Goal: Register for event/course

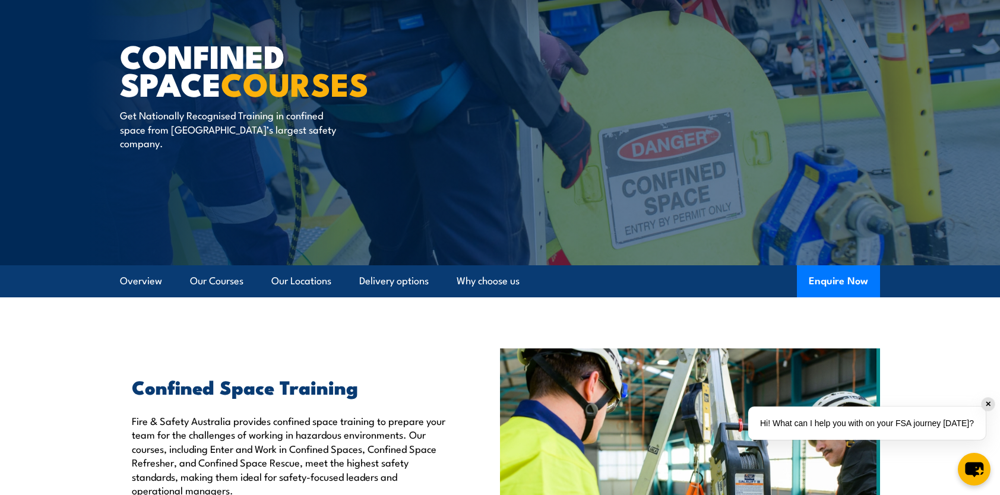
scroll to position [71, 0]
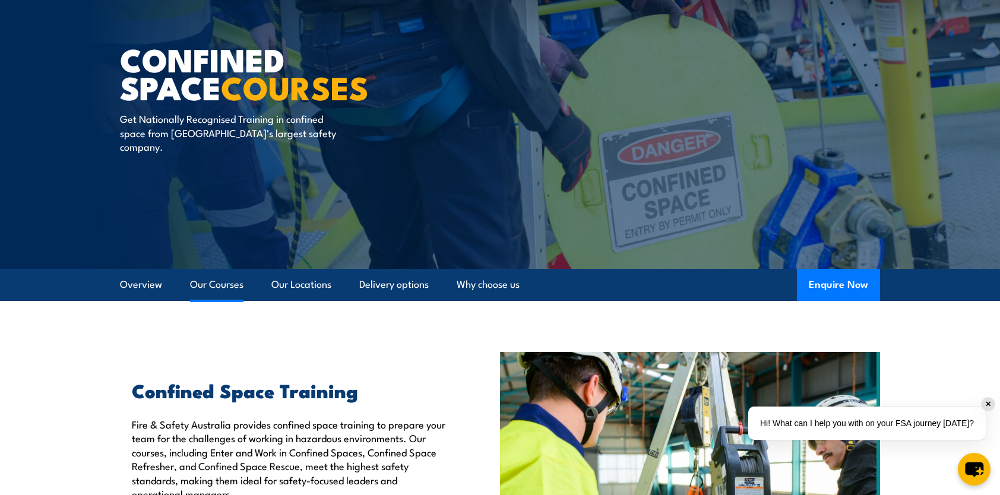
click at [212, 287] on link "Our Courses" at bounding box center [216, 284] width 53 height 31
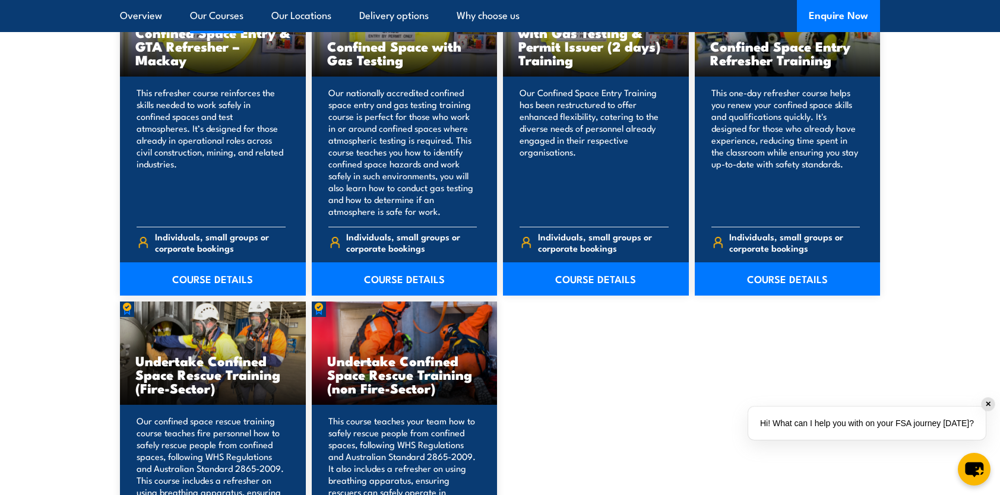
scroll to position [1042, 0]
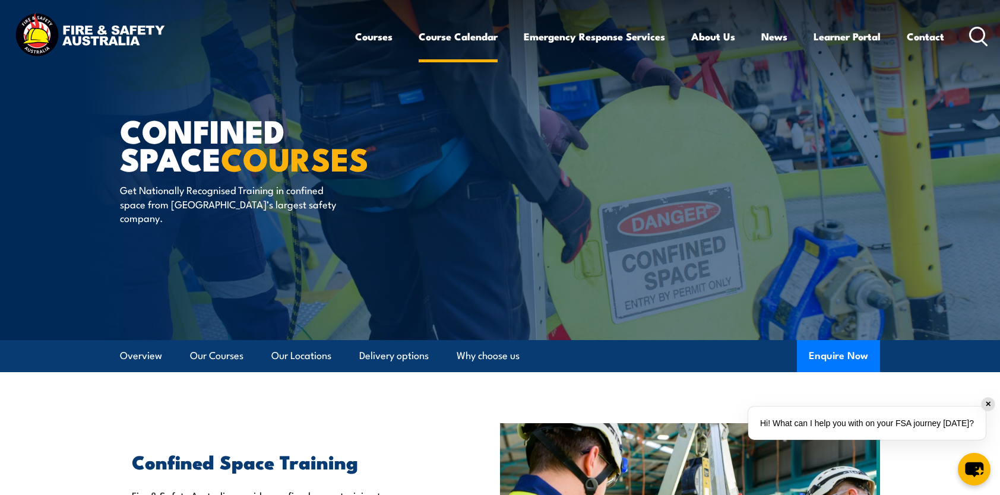
click at [471, 35] on link "Course Calendar" at bounding box center [457, 36] width 79 height 31
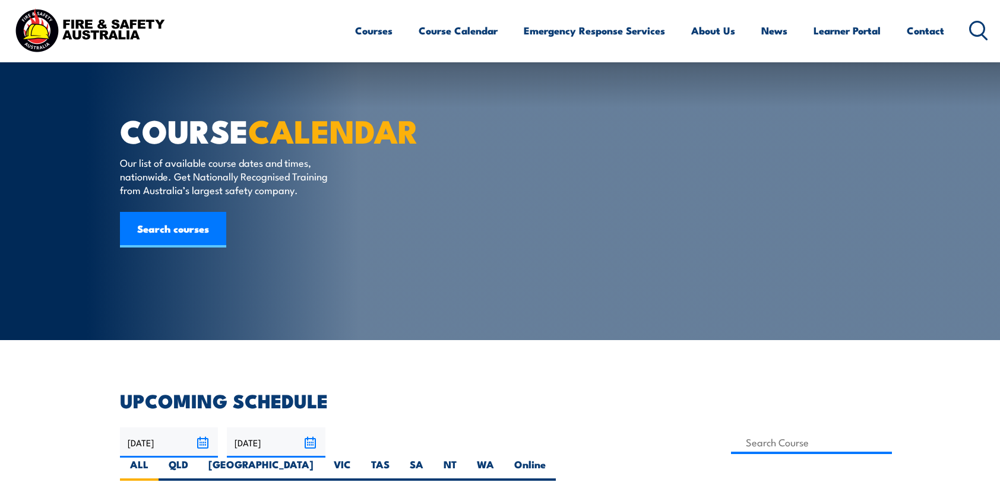
scroll to position [380, 0]
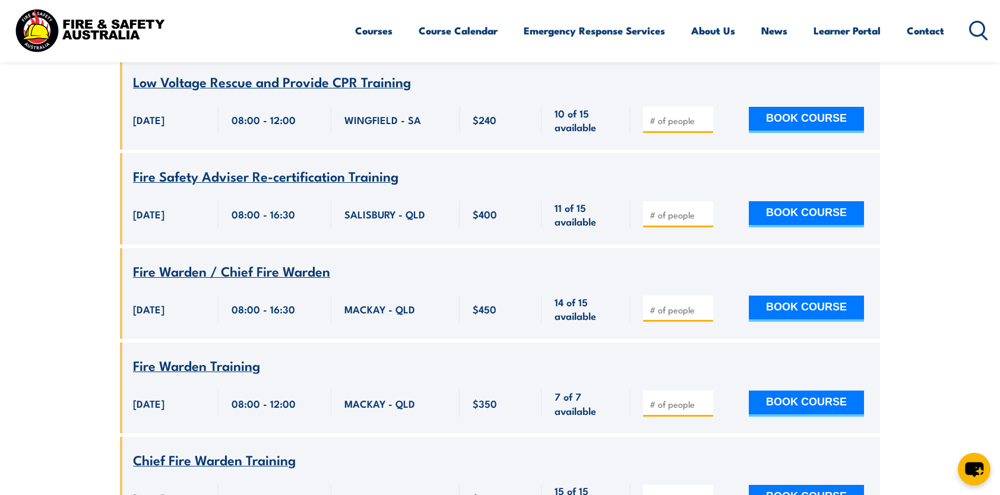
scroll to position [2944, 0]
